Goal: Transaction & Acquisition: Purchase product/service

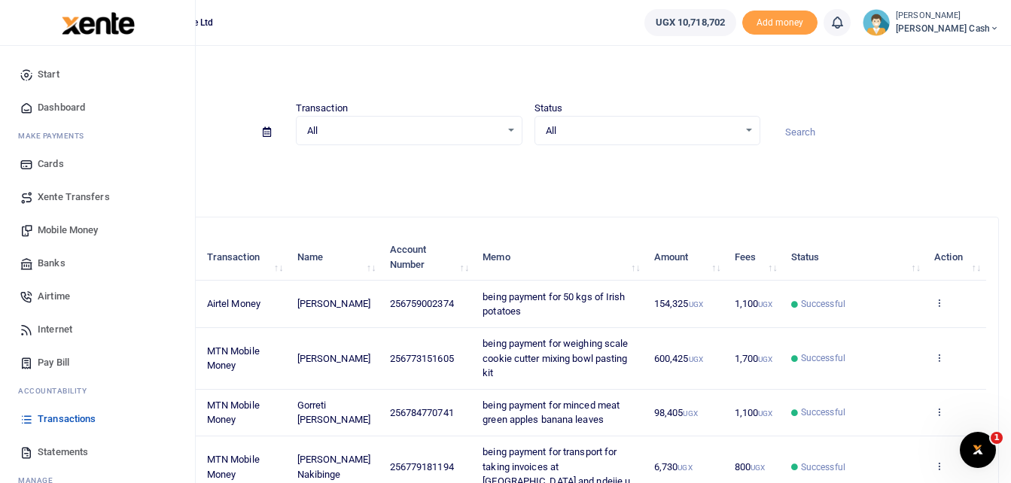
click at [69, 225] on span "Mobile Money" at bounding box center [68, 230] width 60 height 15
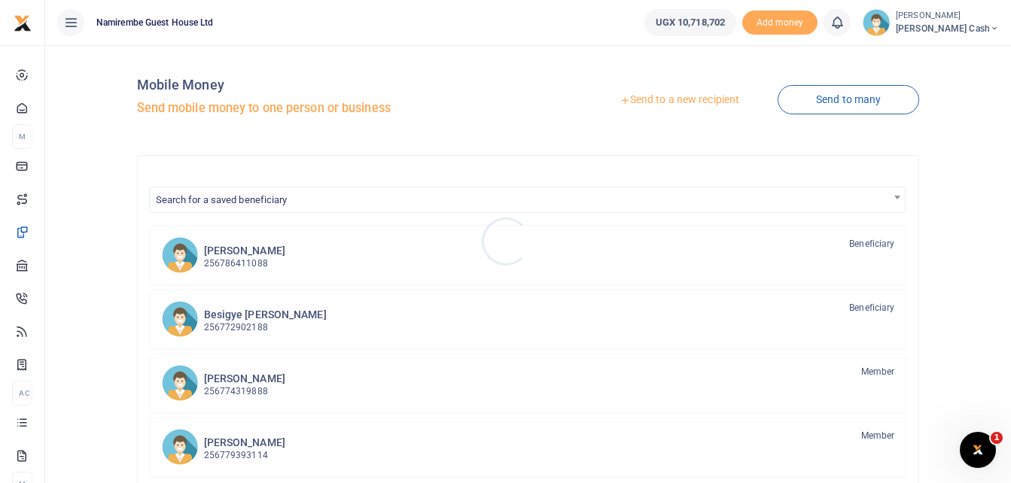
click at [670, 97] on div at bounding box center [505, 241] width 1011 height 483
click at [662, 98] on link "Send to a new recipient" at bounding box center [679, 100] width 197 height 27
click at [662, 97] on link "Send to a new recipient" at bounding box center [679, 100] width 197 height 27
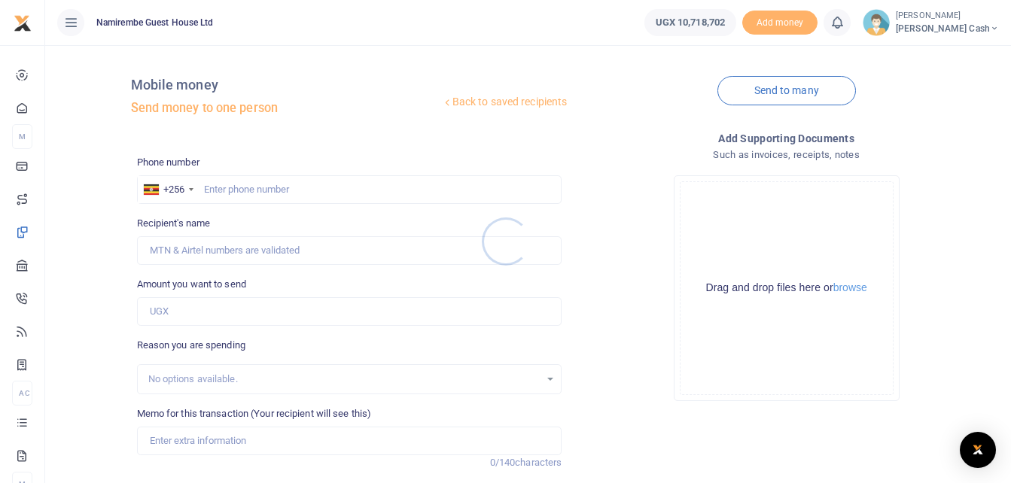
click at [229, 184] on div at bounding box center [505, 241] width 1011 height 483
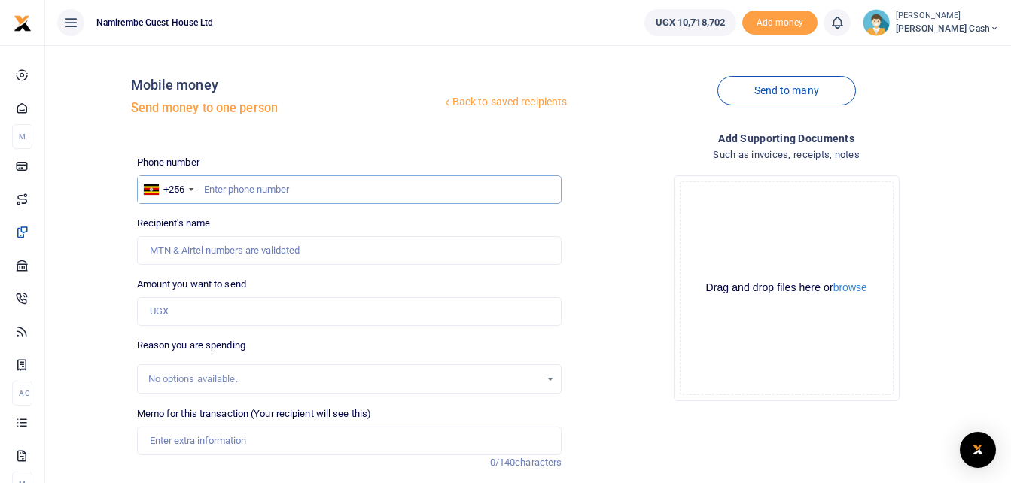
click at [223, 189] on input "text" at bounding box center [349, 189] width 425 height 29
type input "0750438697"
type input "[PERSON_NAME]"
type input "0750438697"
click at [159, 314] on input "Amount you want to send" at bounding box center [349, 311] width 425 height 29
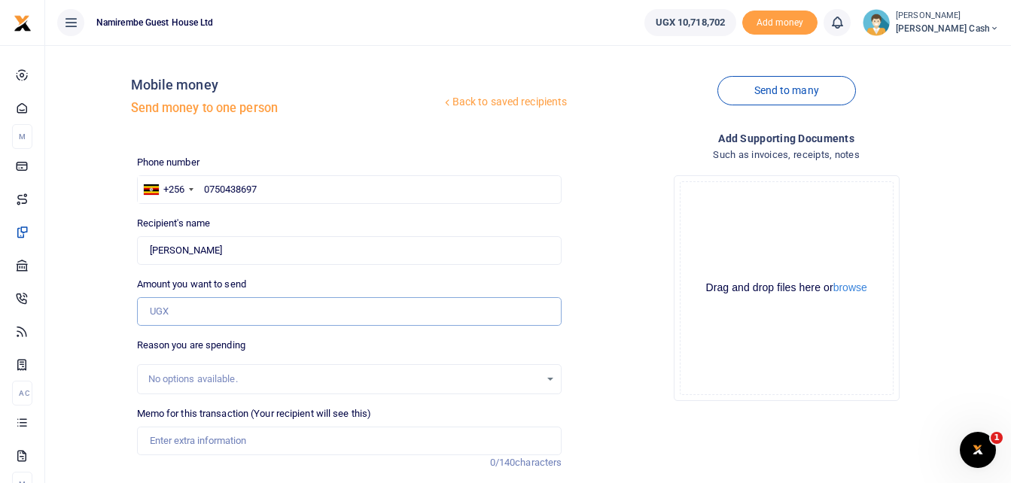
click at [159, 314] on input "Amount you want to send" at bounding box center [349, 311] width 425 height 29
type input "647,000"
click at [176, 441] on input "Memo for this transaction (Your recipient will see this)" at bounding box center [349, 441] width 425 height 29
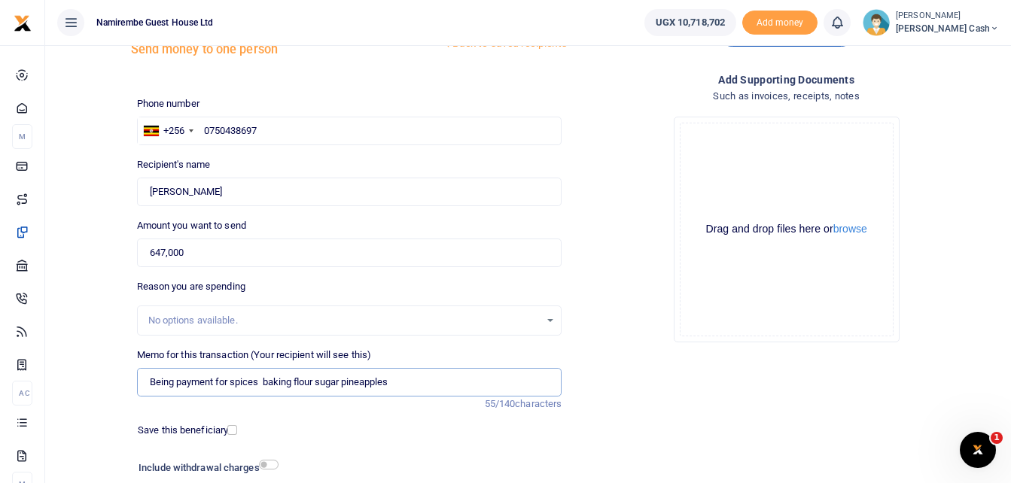
scroll to position [151, 0]
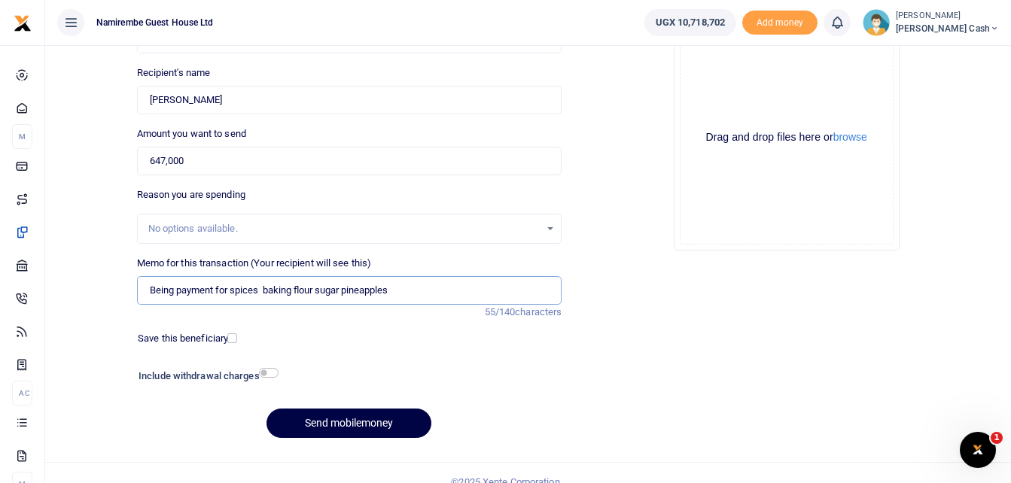
type input "Being payment for spices baking flour sugar pineapples"
click at [274, 374] on input "checkbox" at bounding box center [269, 373] width 20 height 10
checkbox input "true"
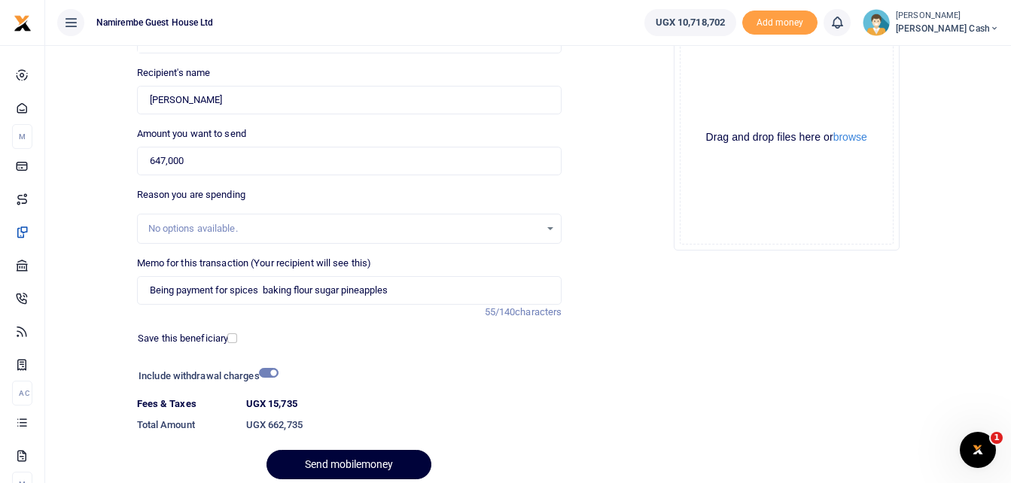
click at [344, 462] on button "Send mobilemoney" at bounding box center [349, 464] width 165 height 29
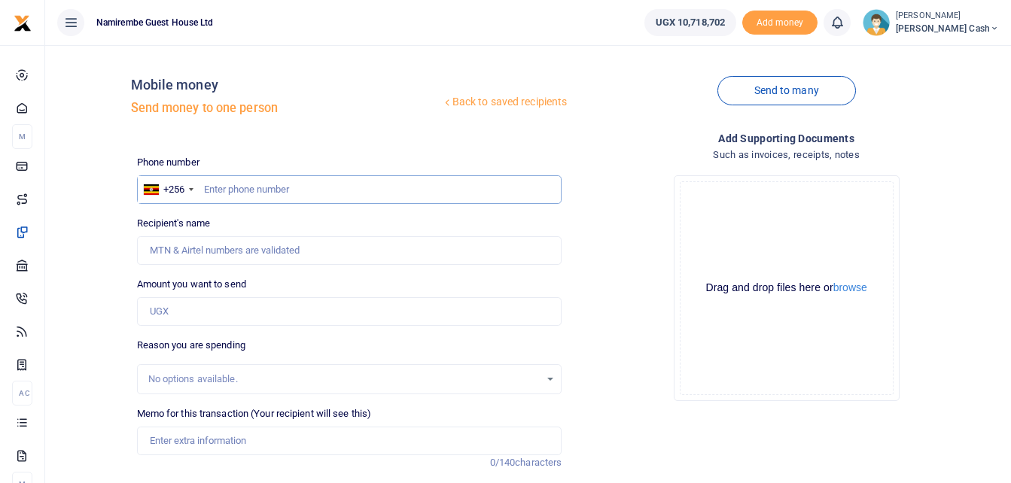
click at [217, 187] on input "text" at bounding box center [349, 189] width 425 height 29
type input "0759002374"
type input "[PERSON_NAME]"
type input "0759002374"
click at [178, 316] on input "Amount you want to send" at bounding box center [349, 311] width 425 height 29
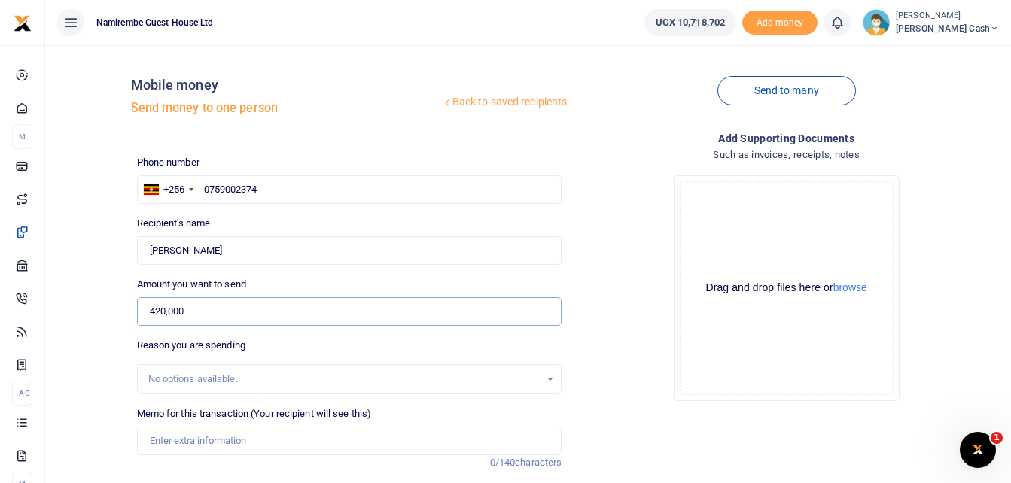
type input "420,000"
click at [181, 440] on input "Memo for this transaction (Your recipient will see this)" at bounding box center [349, 441] width 425 height 29
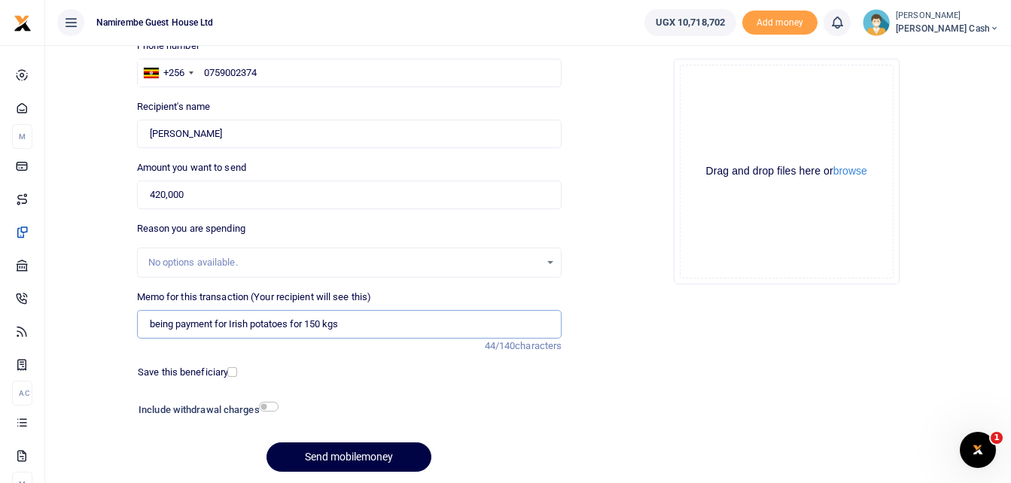
scroll to position [151, 0]
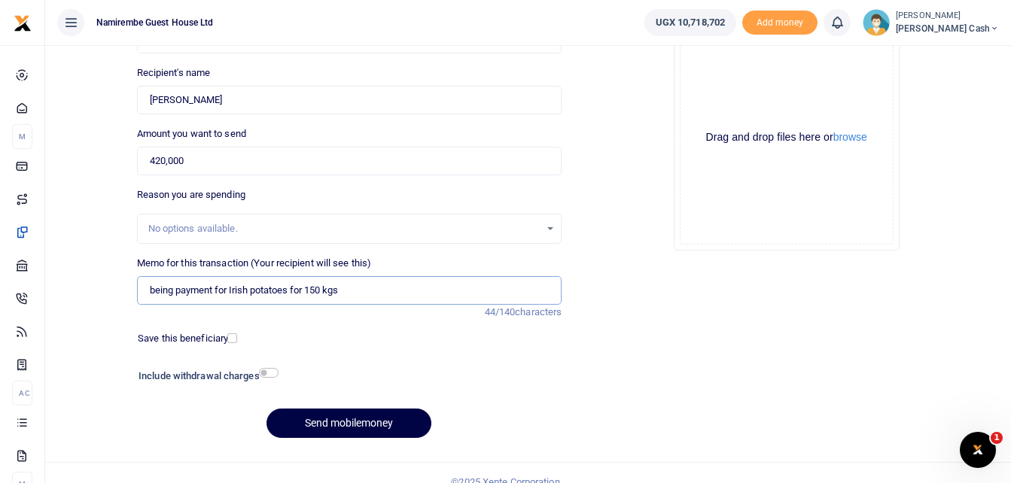
type input "being payment for Irish potatoes for 150 kgs"
click at [263, 374] on input "checkbox" at bounding box center [269, 373] width 20 height 10
checkbox input "true"
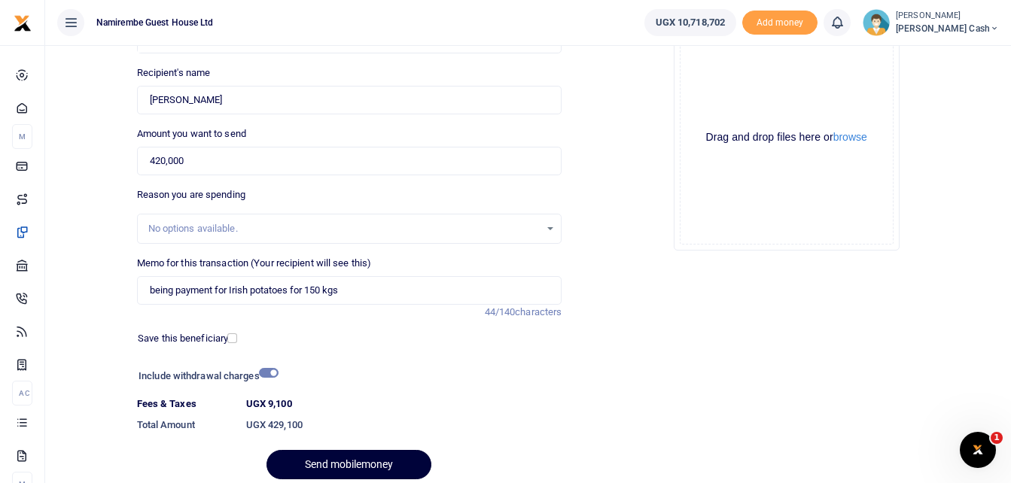
click at [350, 465] on button "Send mobilemoney" at bounding box center [349, 464] width 165 height 29
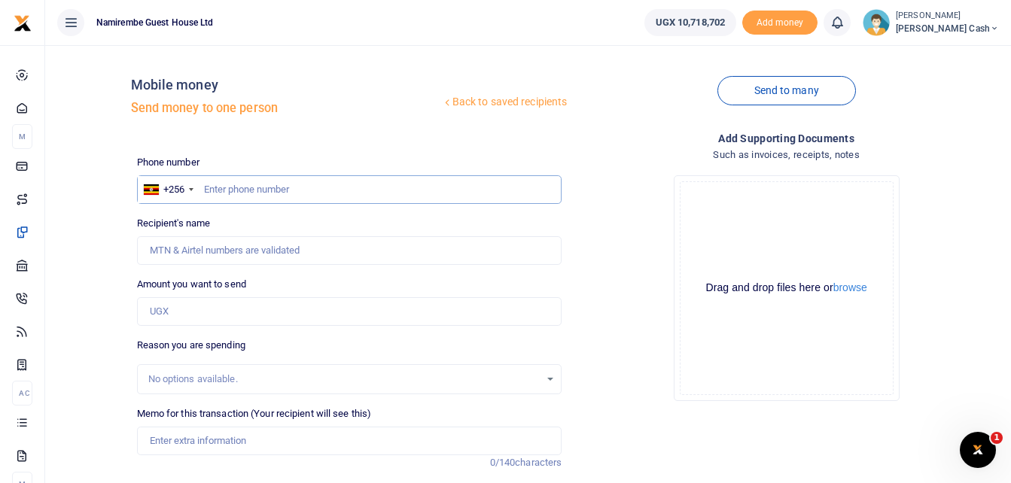
click at [224, 190] on input "text" at bounding box center [349, 189] width 425 height 29
type input "0786026130"
type input "Musinguzi [PERSON_NAME]"
type input "0786026130"
click at [166, 309] on input "Amount you want to send" at bounding box center [349, 311] width 425 height 29
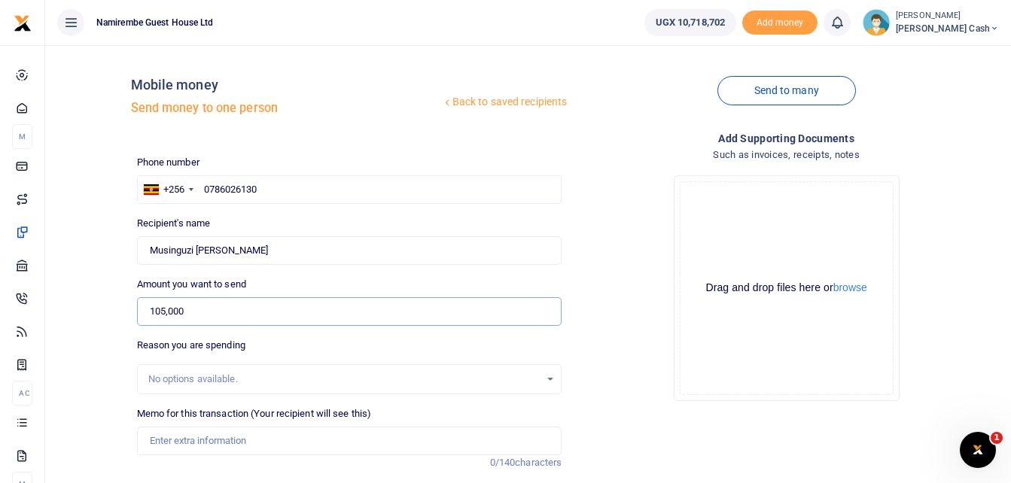
type input "105,000"
click at [190, 444] on input "Memo for this transaction (Your recipient will see this)" at bounding box center [349, 441] width 425 height 29
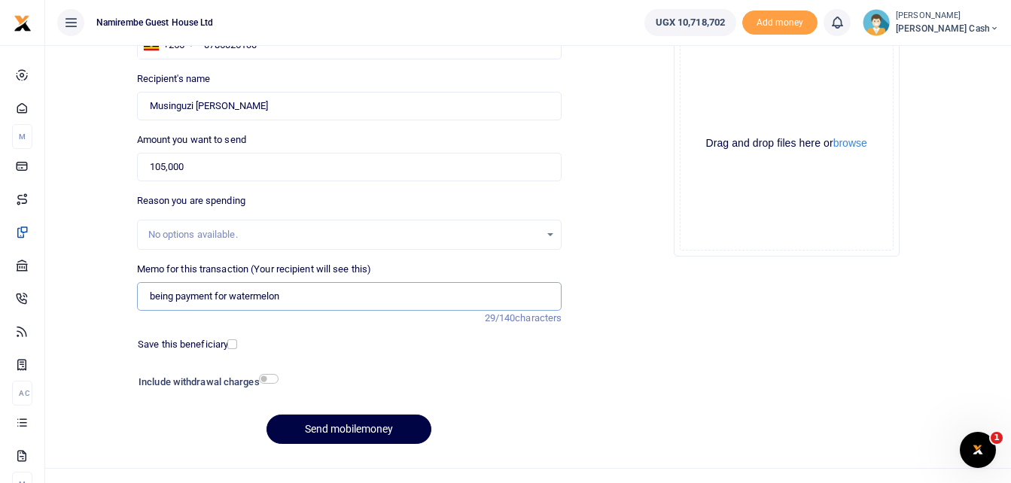
scroll to position [151, 0]
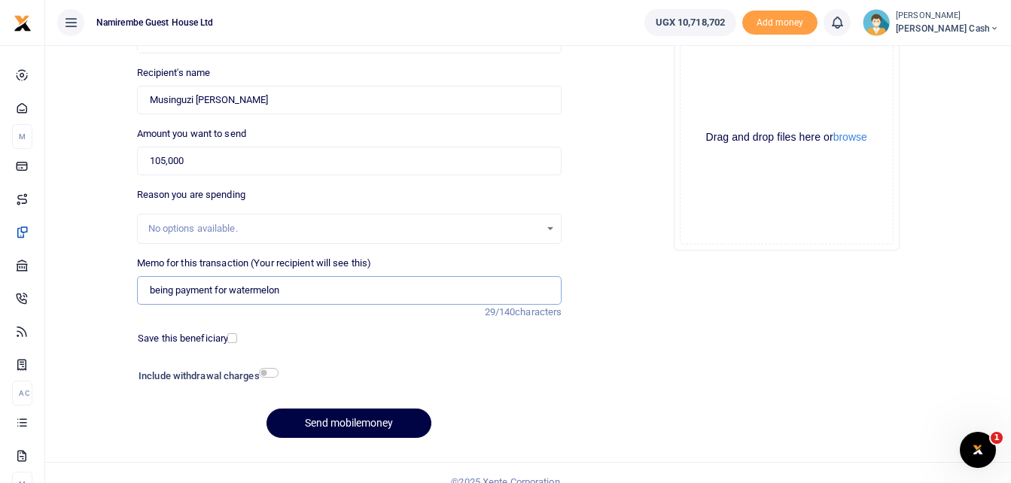
type input "being payment for watermelon"
click at [270, 373] on input "checkbox" at bounding box center [269, 373] width 20 height 10
checkbox input "true"
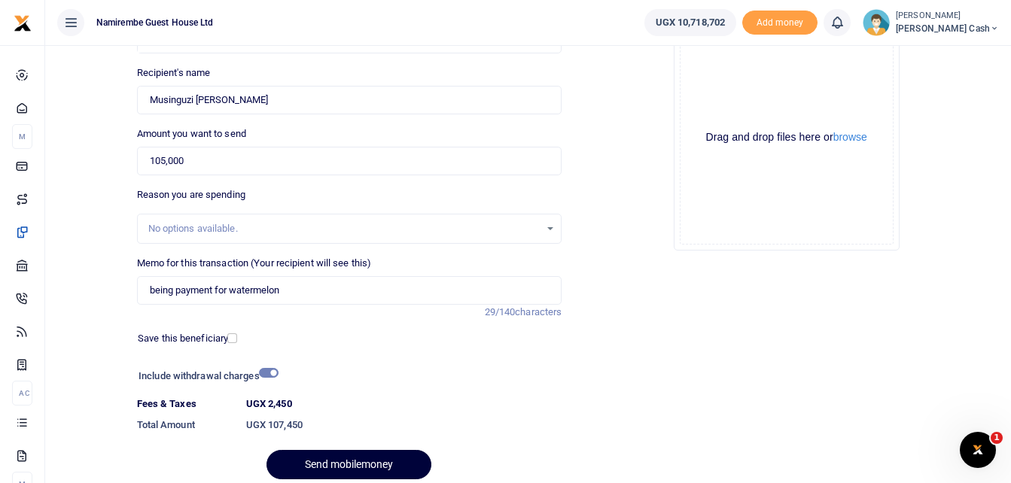
click at [334, 460] on button "Send mobilemoney" at bounding box center [349, 464] width 165 height 29
